Goal: Task Accomplishment & Management: Manage account settings

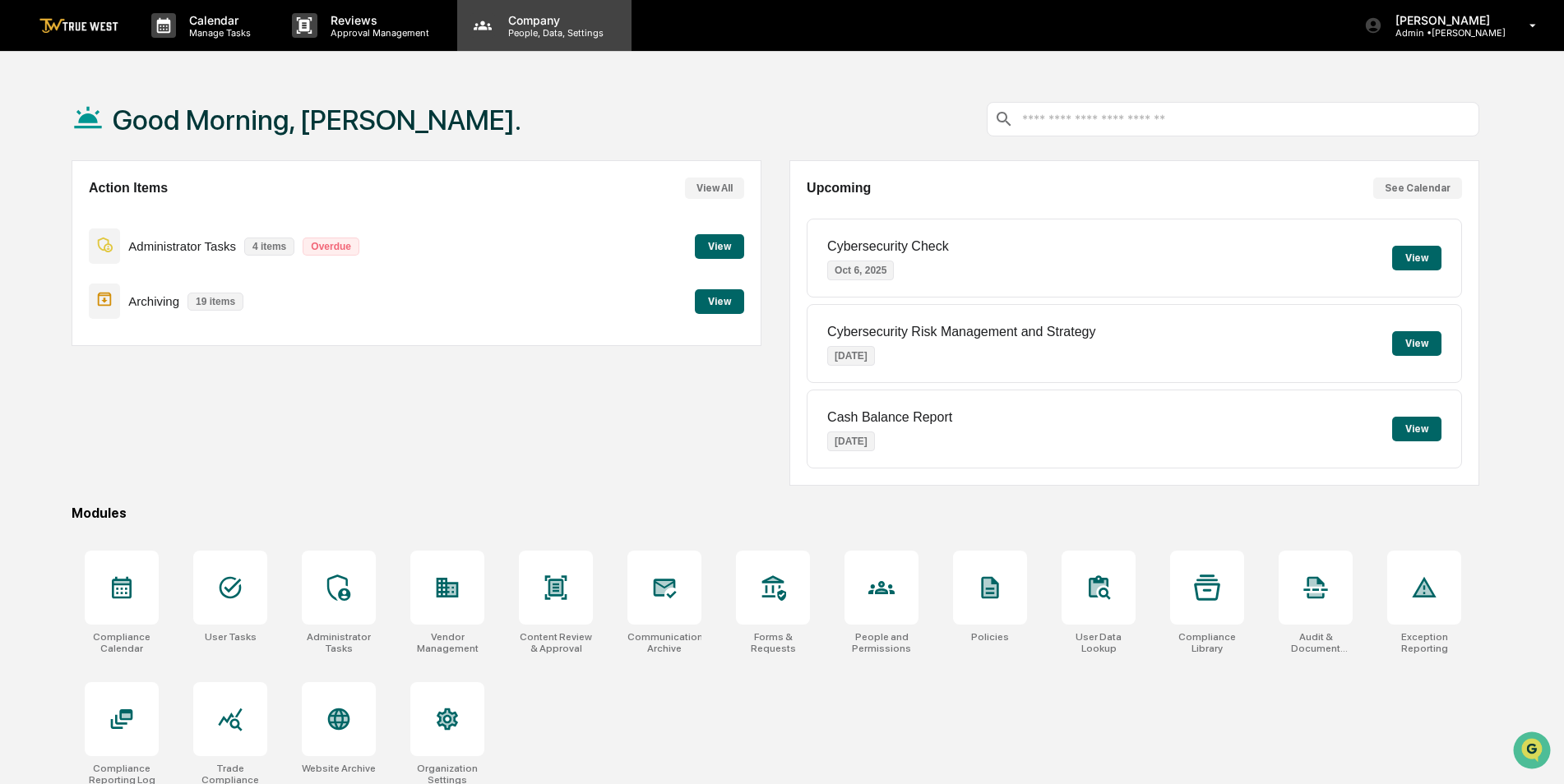
click at [526, 42] on div "Company People, Data, Settings" at bounding box center [544, 26] width 174 height 51
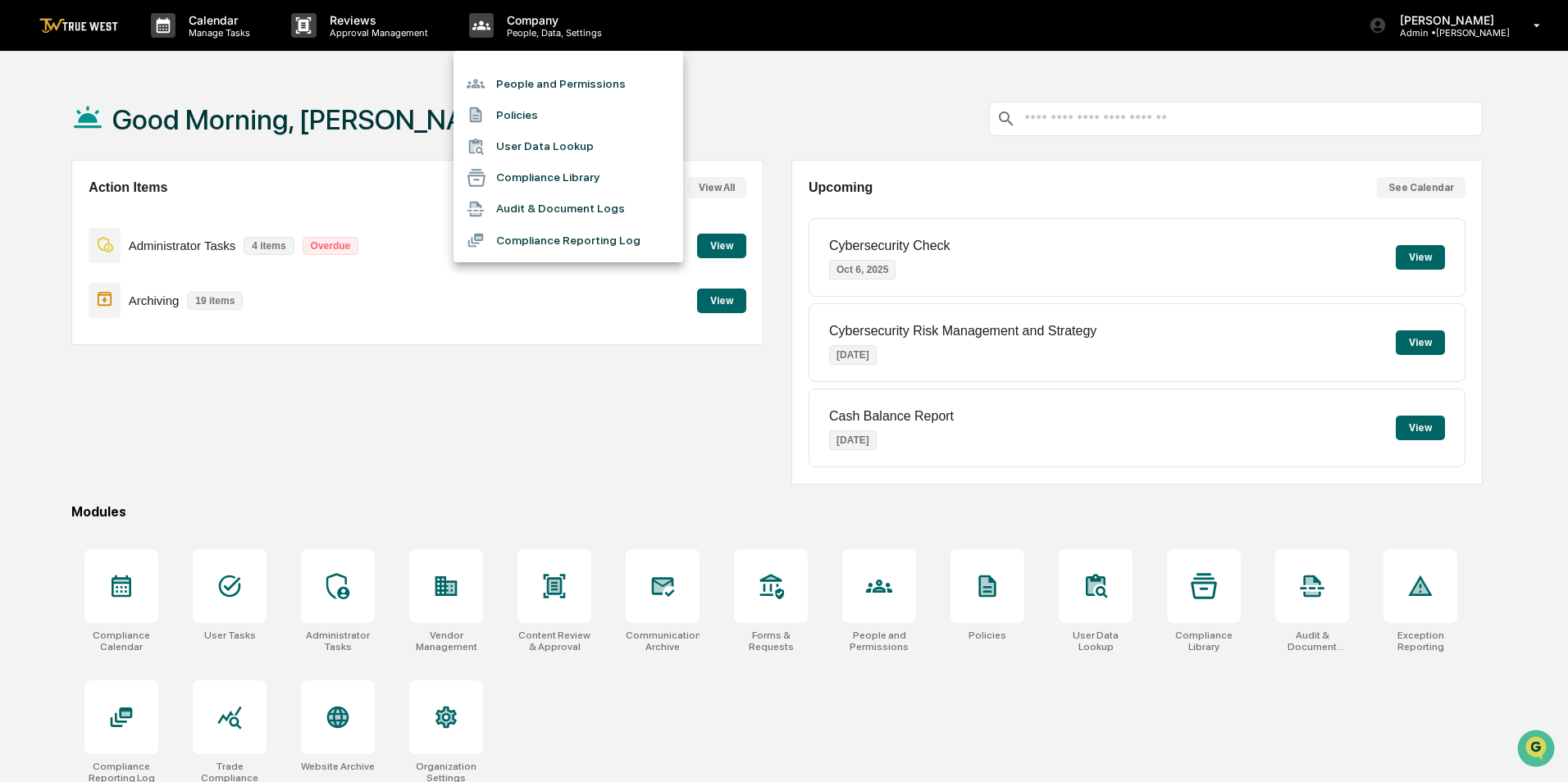
click at [311, 522] on div at bounding box center [784, 391] width 1568 height 782
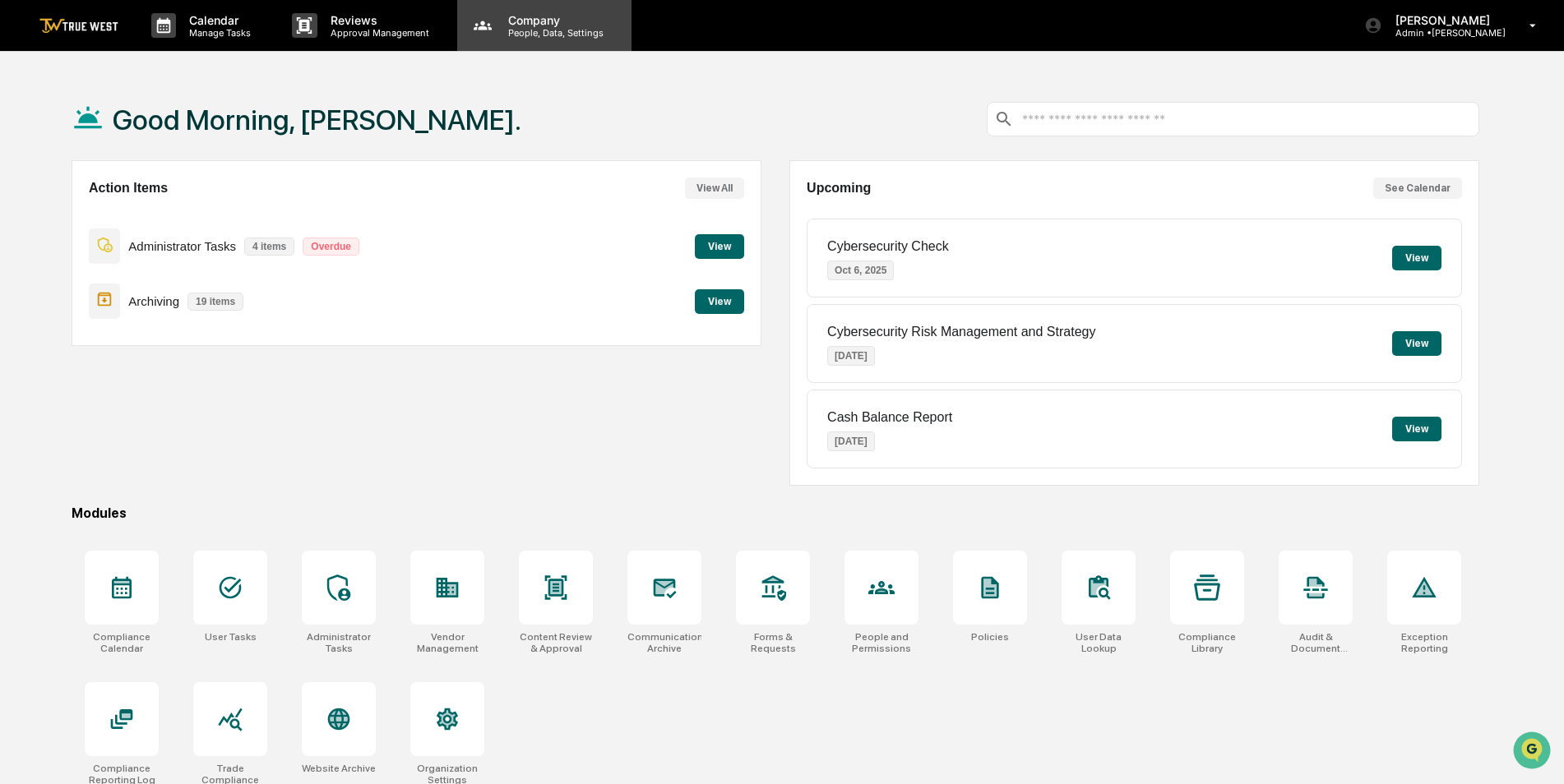
click at [540, 24] on p "Company" at bounding box center [553, 20] width 117 height 14
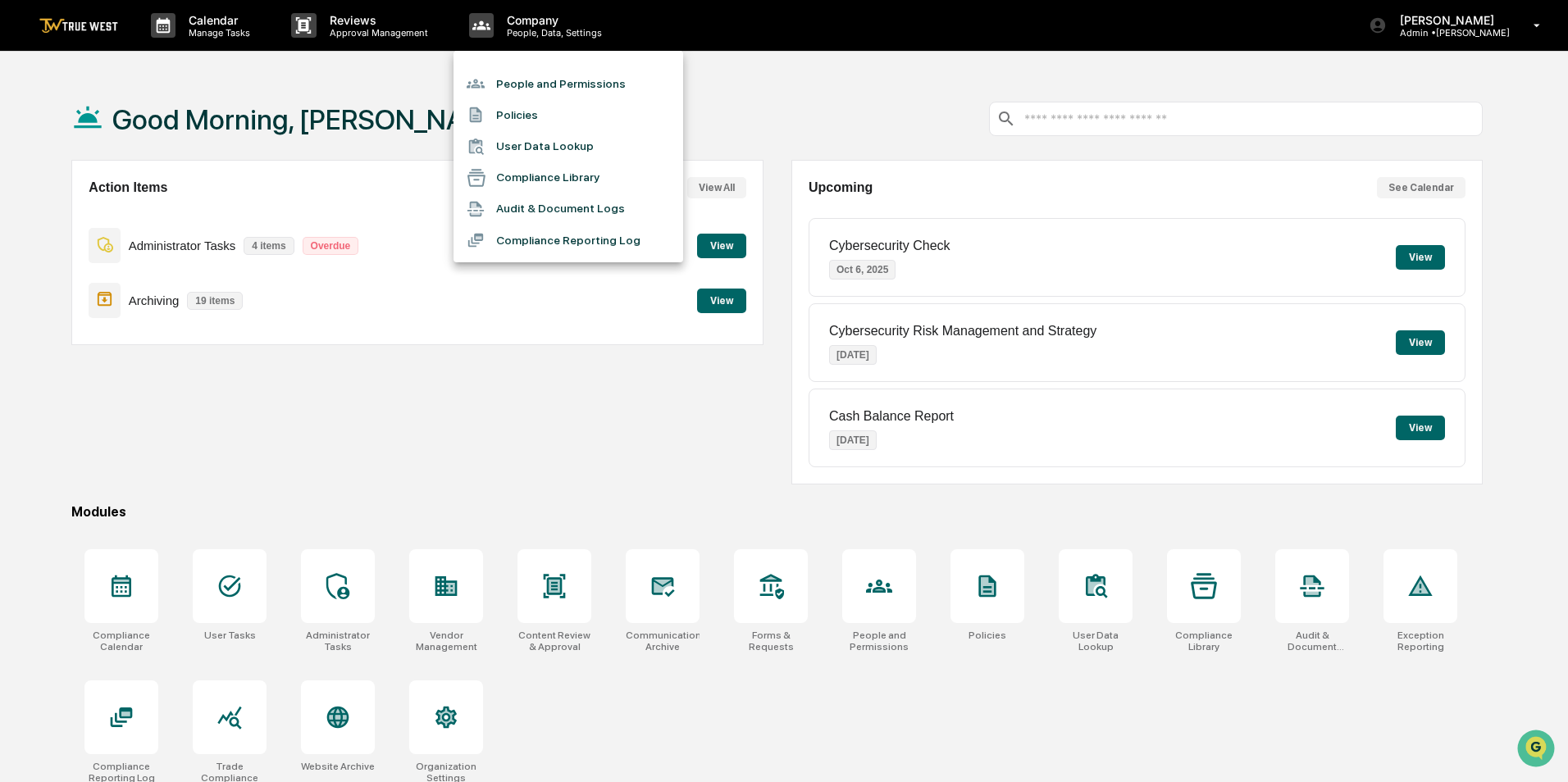
click at [534, 80] on li "People and Permissions" at bounding box center [568, 83] width 230 height 31
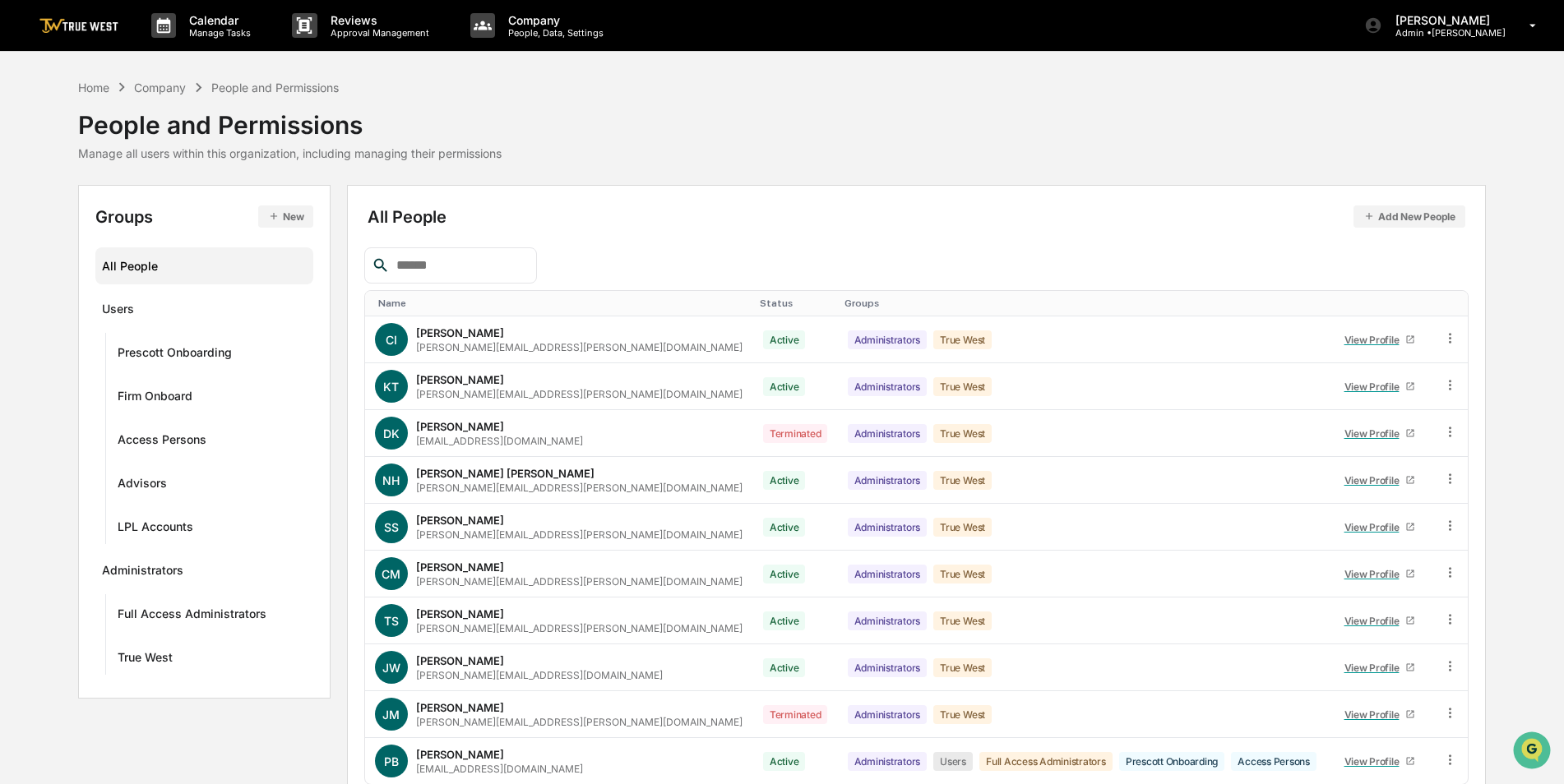
click at [435, 267] on input "text" at bounding box center [460, 266] width 140 height 22
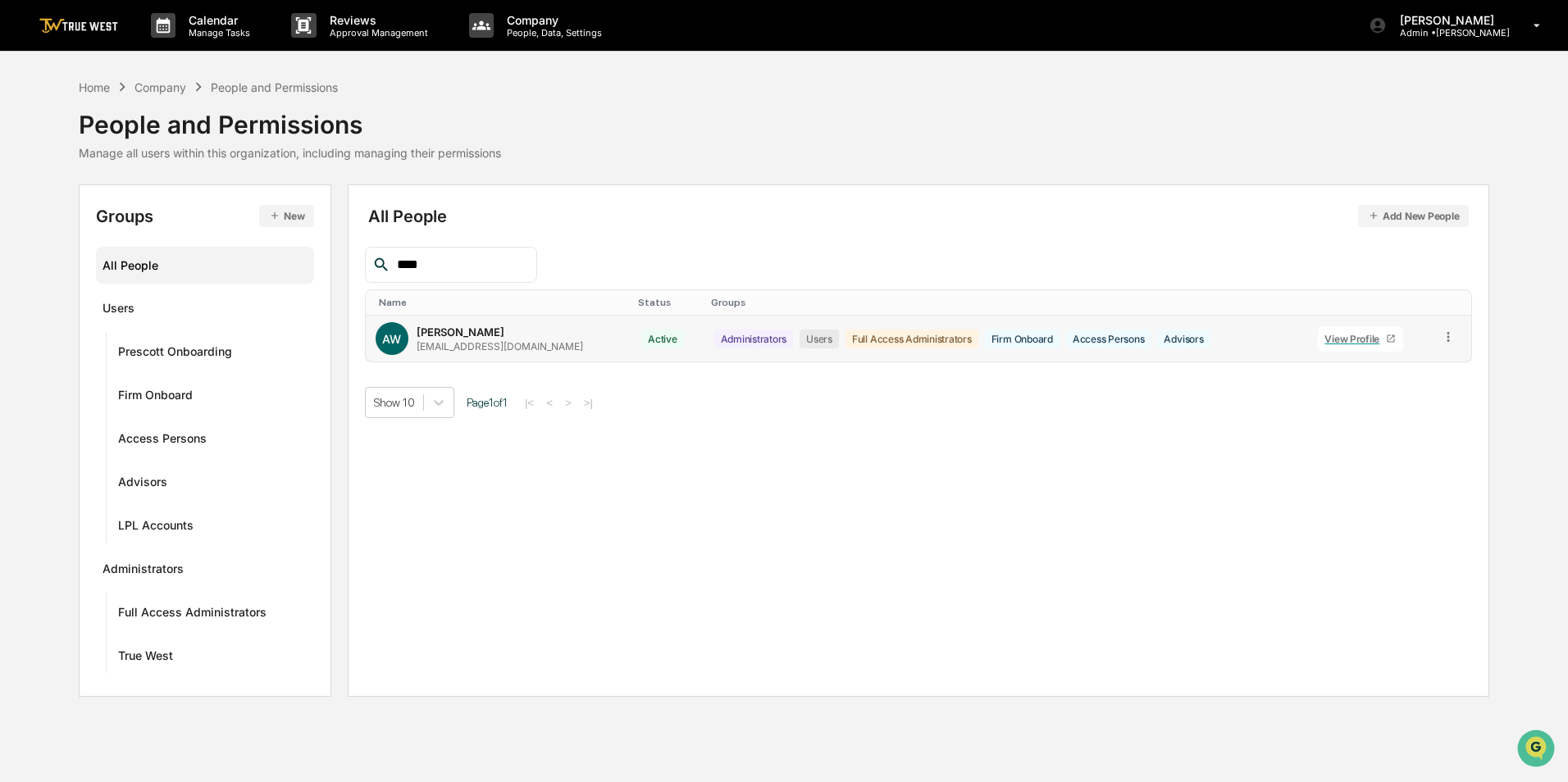
type input "****"
click at [1395, 337] on link "View Profile" at bounding box center [1360, 339] width 85 height 26
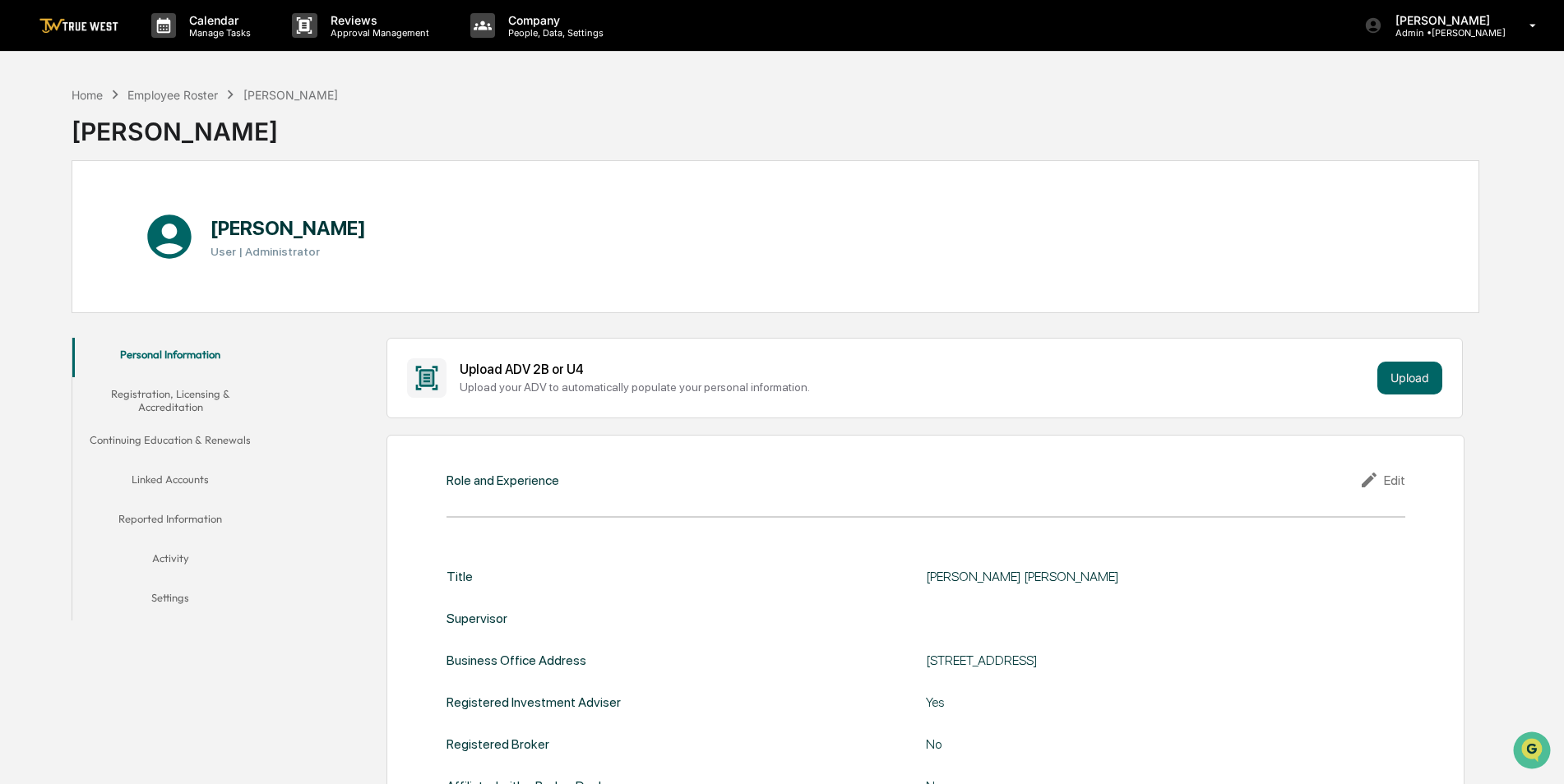
click at [194, 518] on button "Reported Information" at bounding box center [170, 522] width 196 height 40
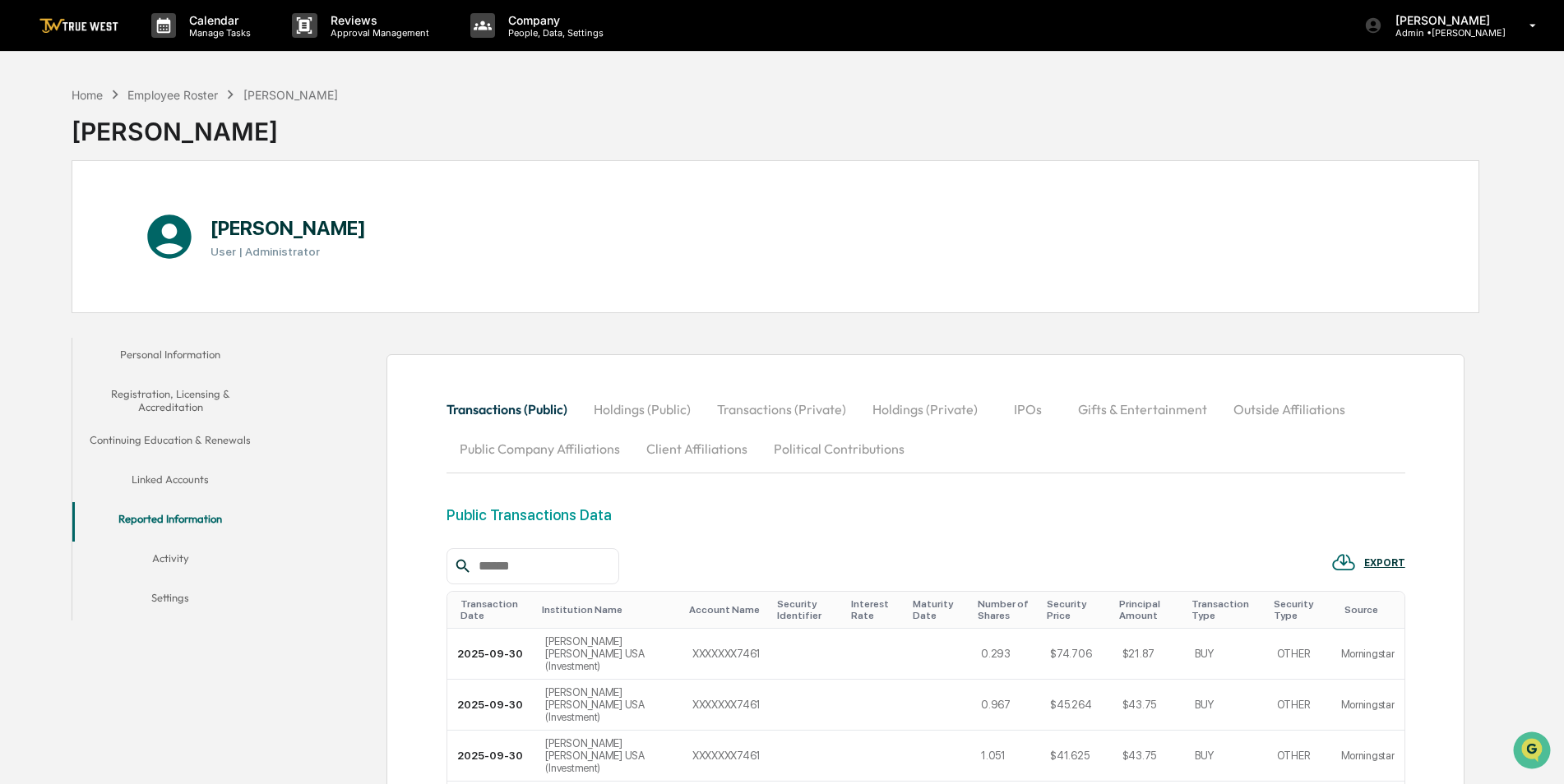
click at [1110, 394] on button "Gifts & Entertainment" at bounding box center [1143, 410] width 156 height 40
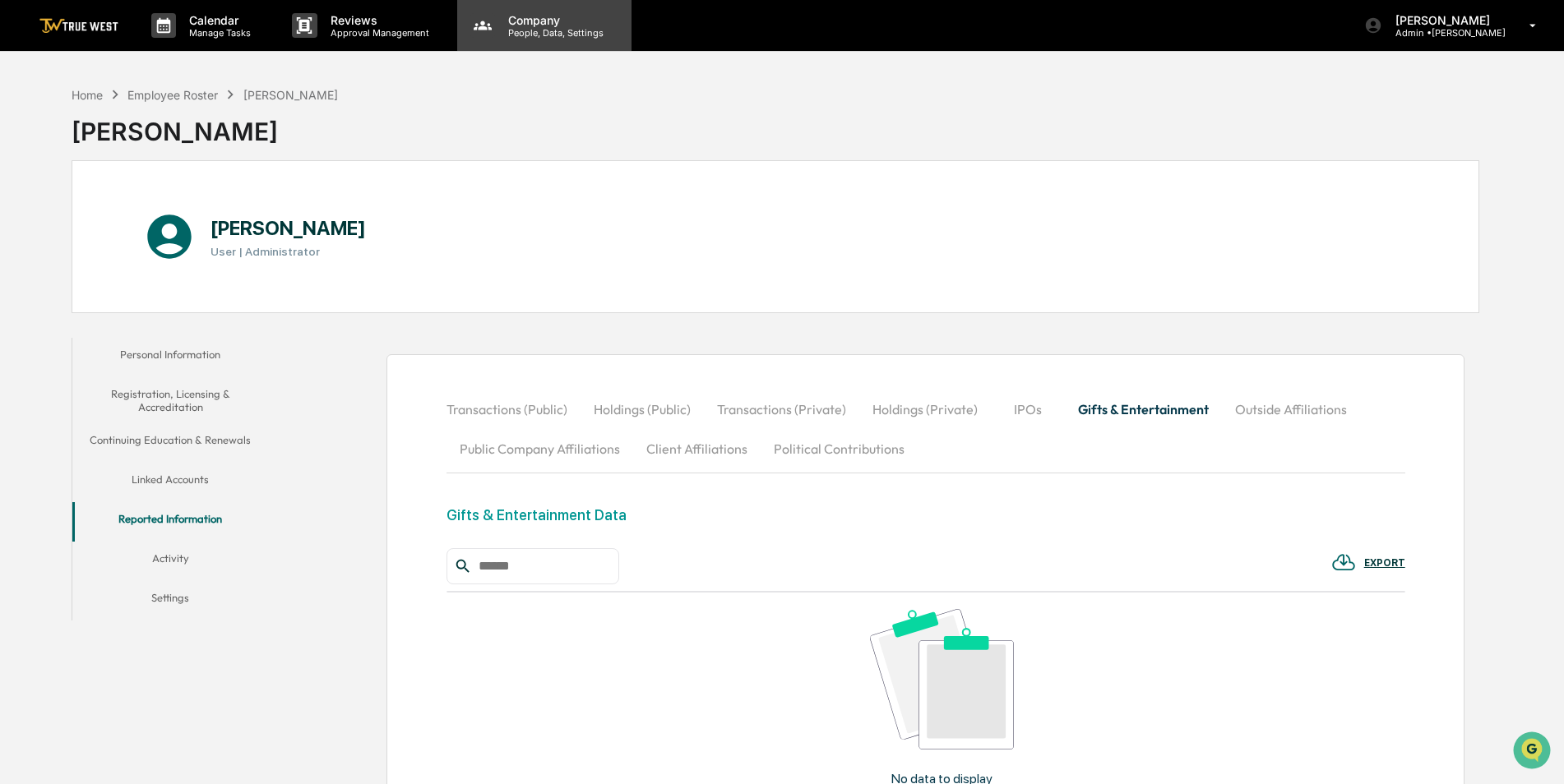
click at [540, 33] on p "People, Data, Settings" at bounding box center [553, 33] width 117 height 12
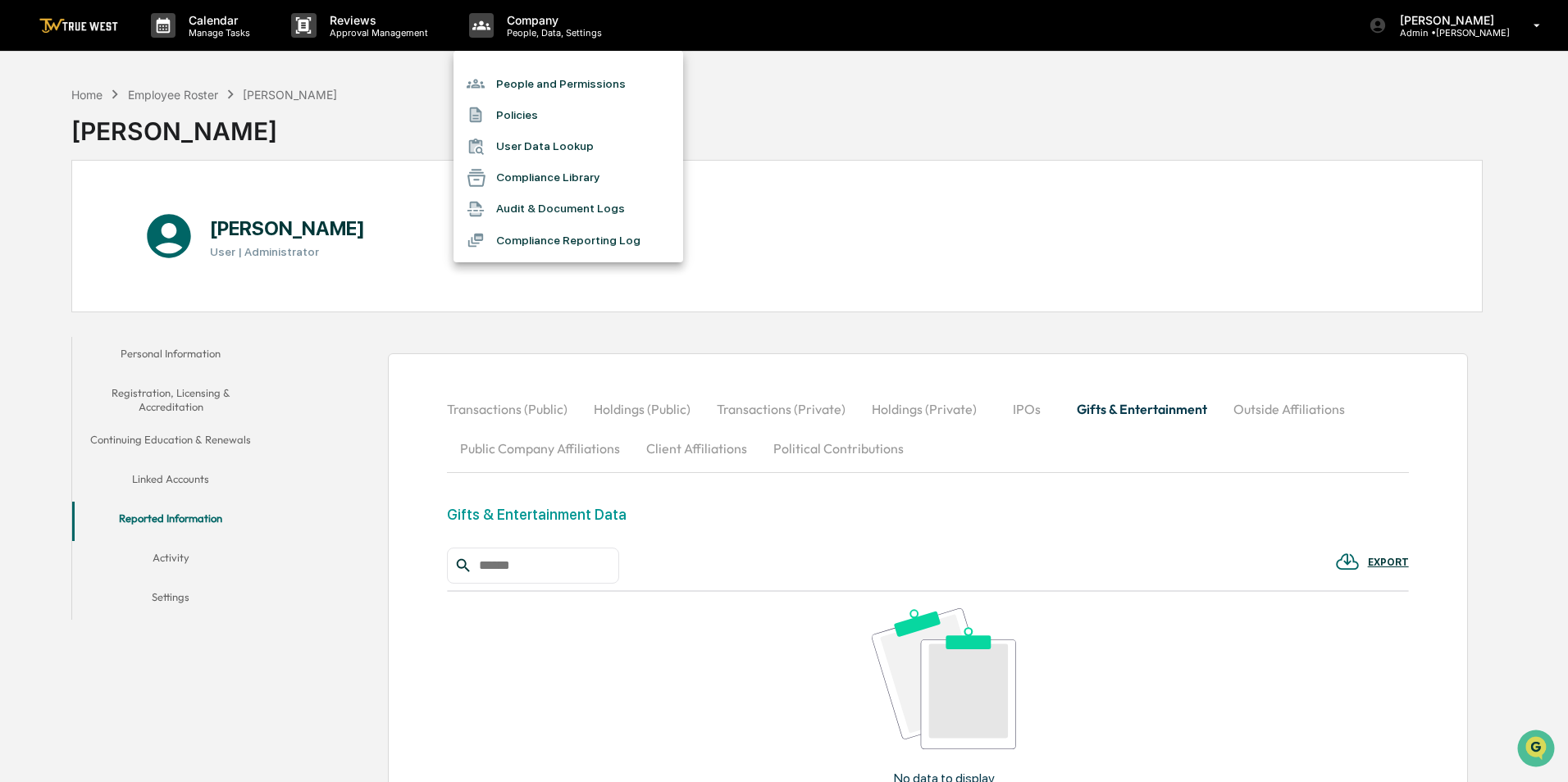
click at [535, 85] on li "People and Permissions" at bounding box center [568, 83] width 230 height 31
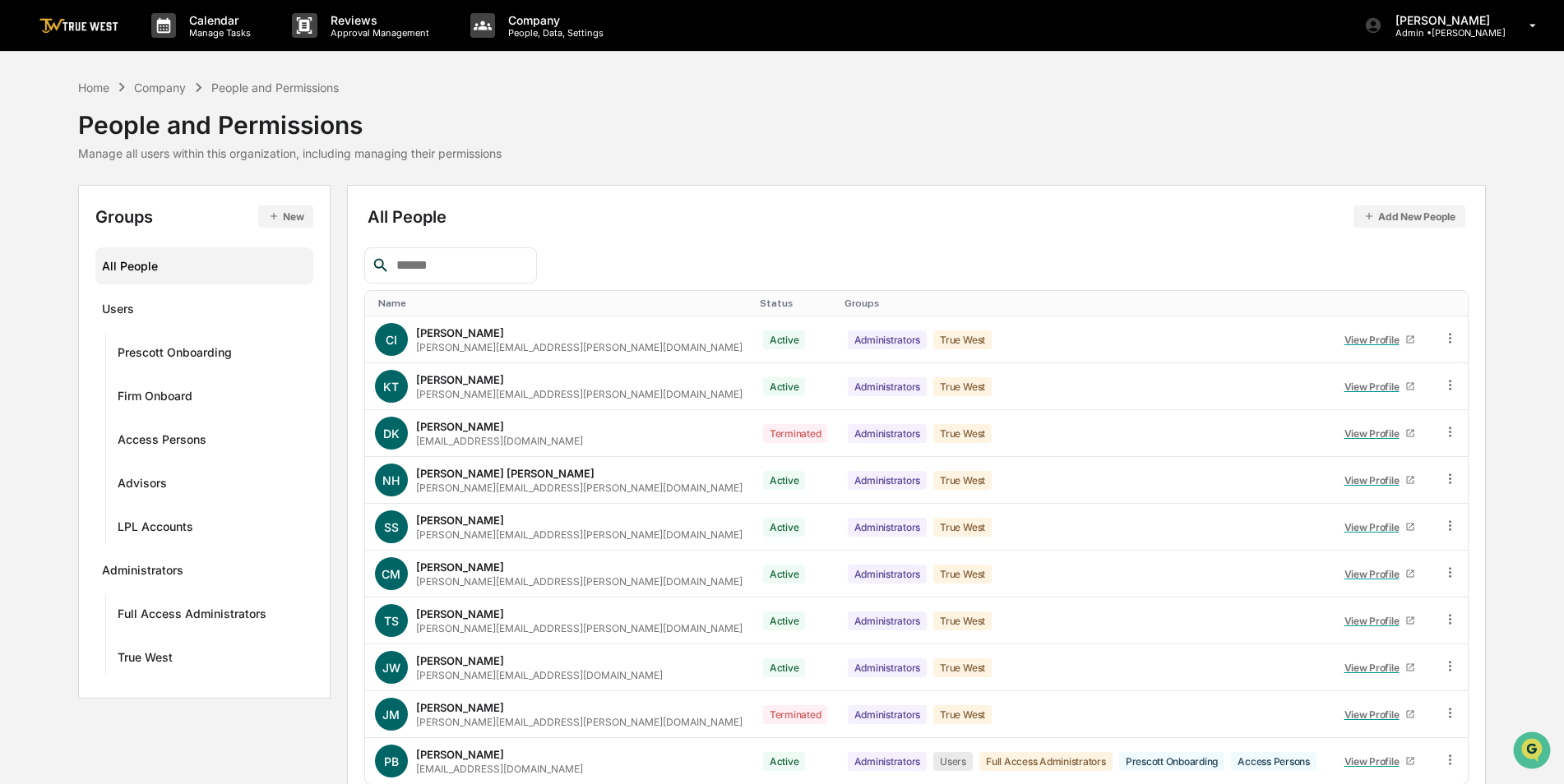
click at [456, 269] on input "text" at bounding box center [460, 266] width 140 height 22
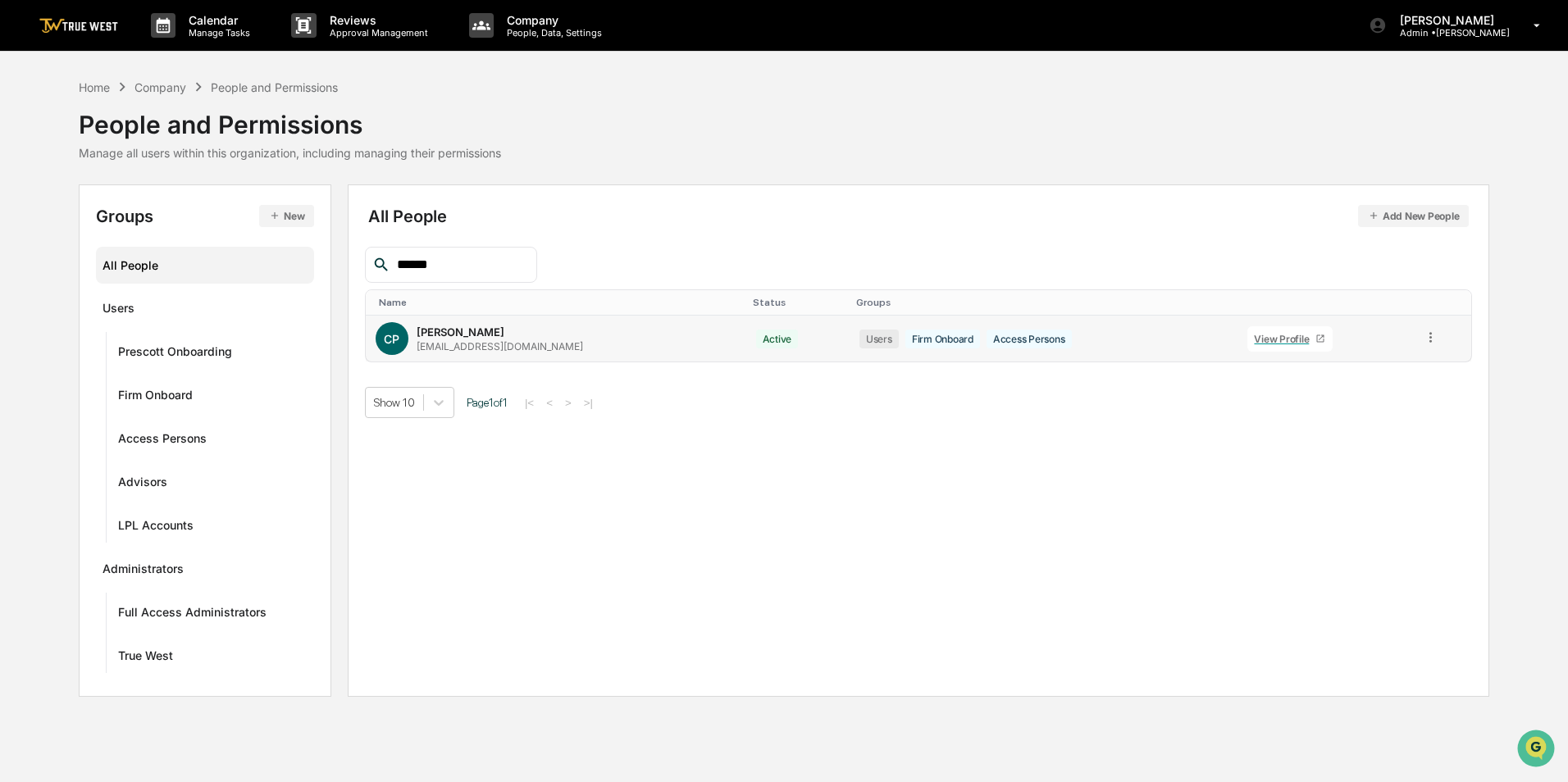
type input "******"
click at [1315, 344] on div at bounding box center [1320, 339] width 10 height 10
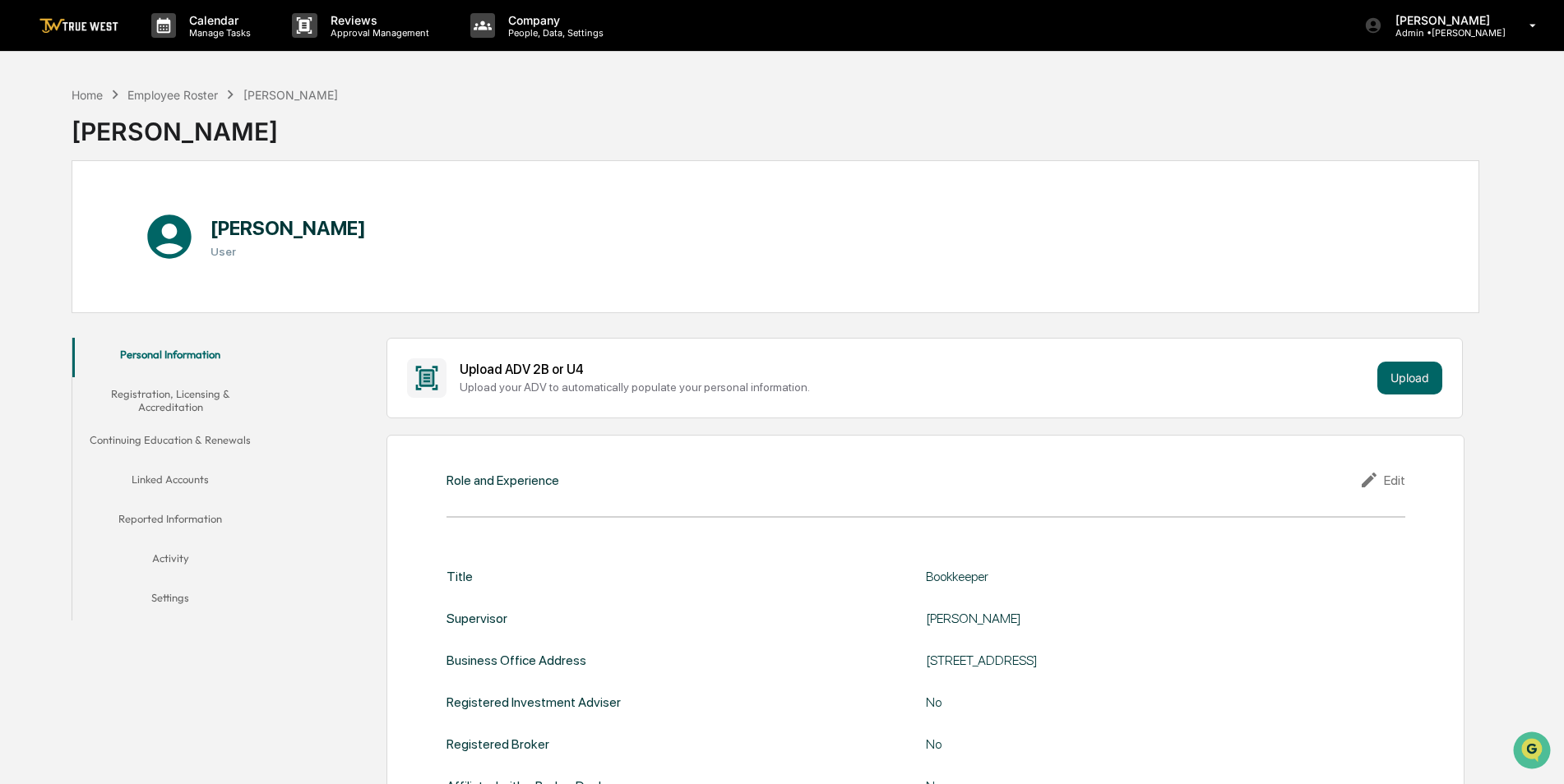
click at [208, 507] on button "Reported Information" at bounding box center [170, 522] width 196 height 40
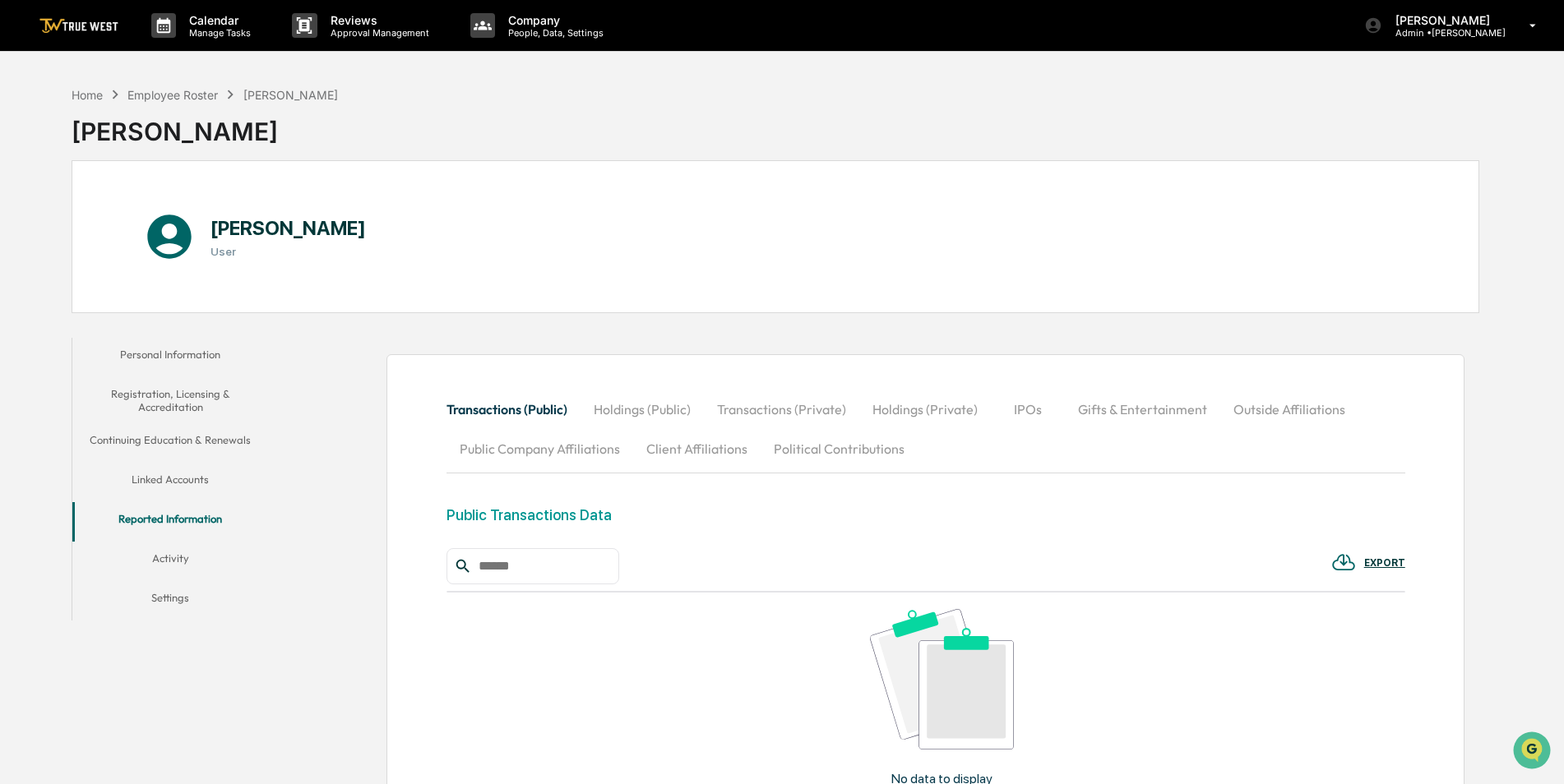
click at [1136, 409] on button "Gifts & Entertainment" at bounding box center [1143, 410] width 156 height 40
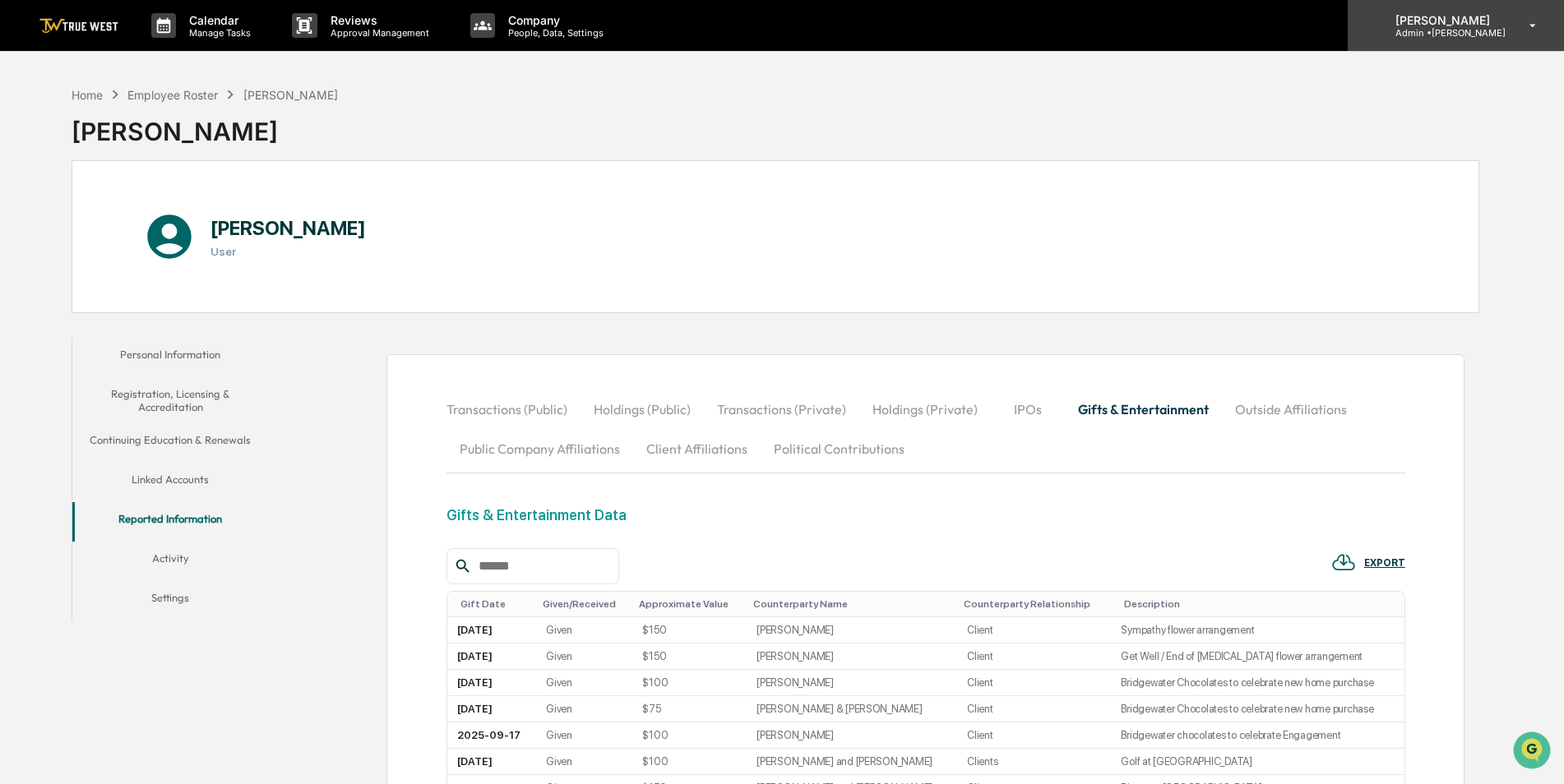
click at [1443, 28] on p "Admin • [GEOGRAPHIC_DATA]" at bounding box center [1444, 33] width 123 height 12
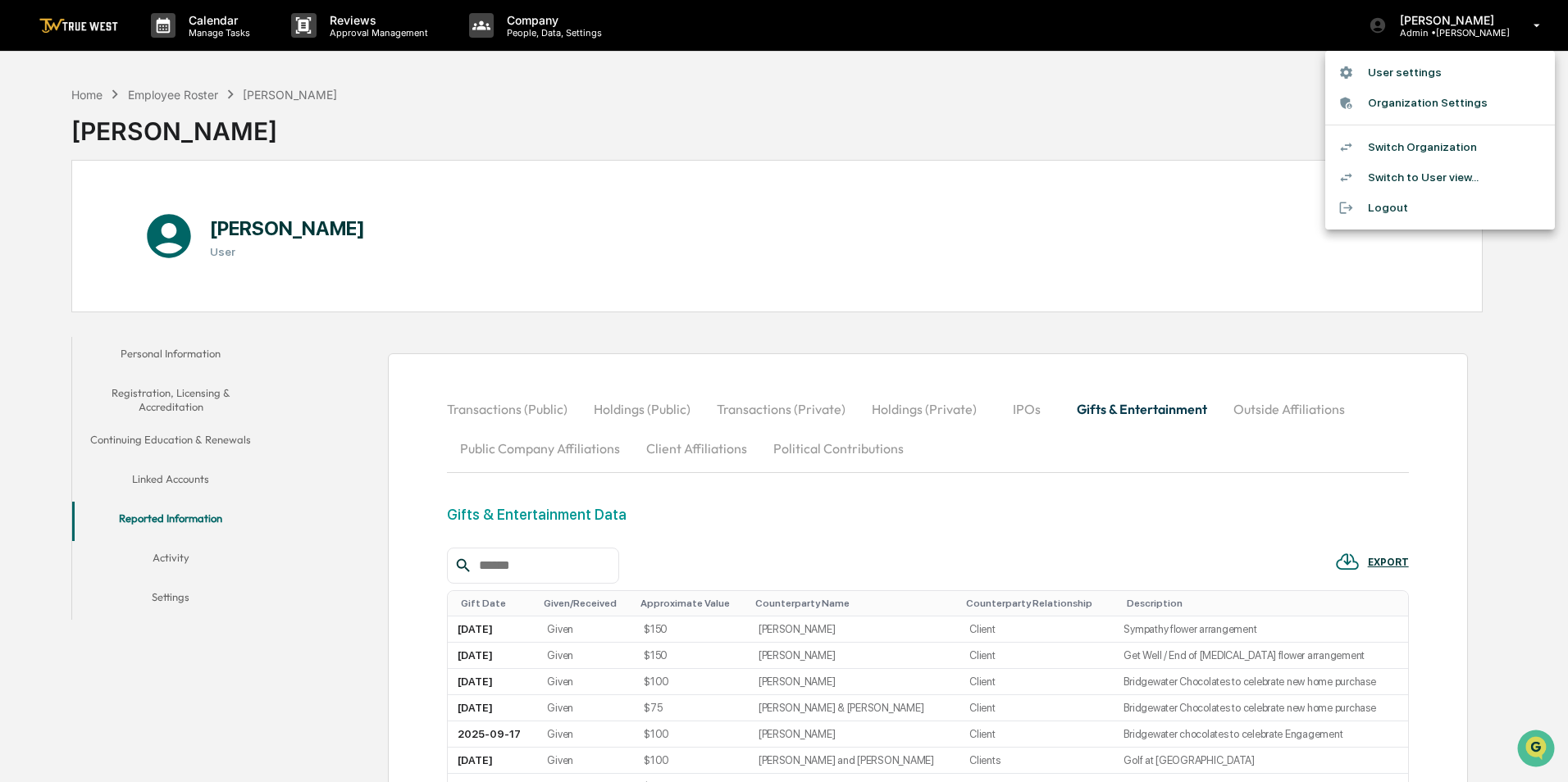
click at [1417, 154] on li "Switch Organization" at bounding box center [1440, 147] width 230 height 31
